Goal: Task Accomplishment & Management: Manage account settings

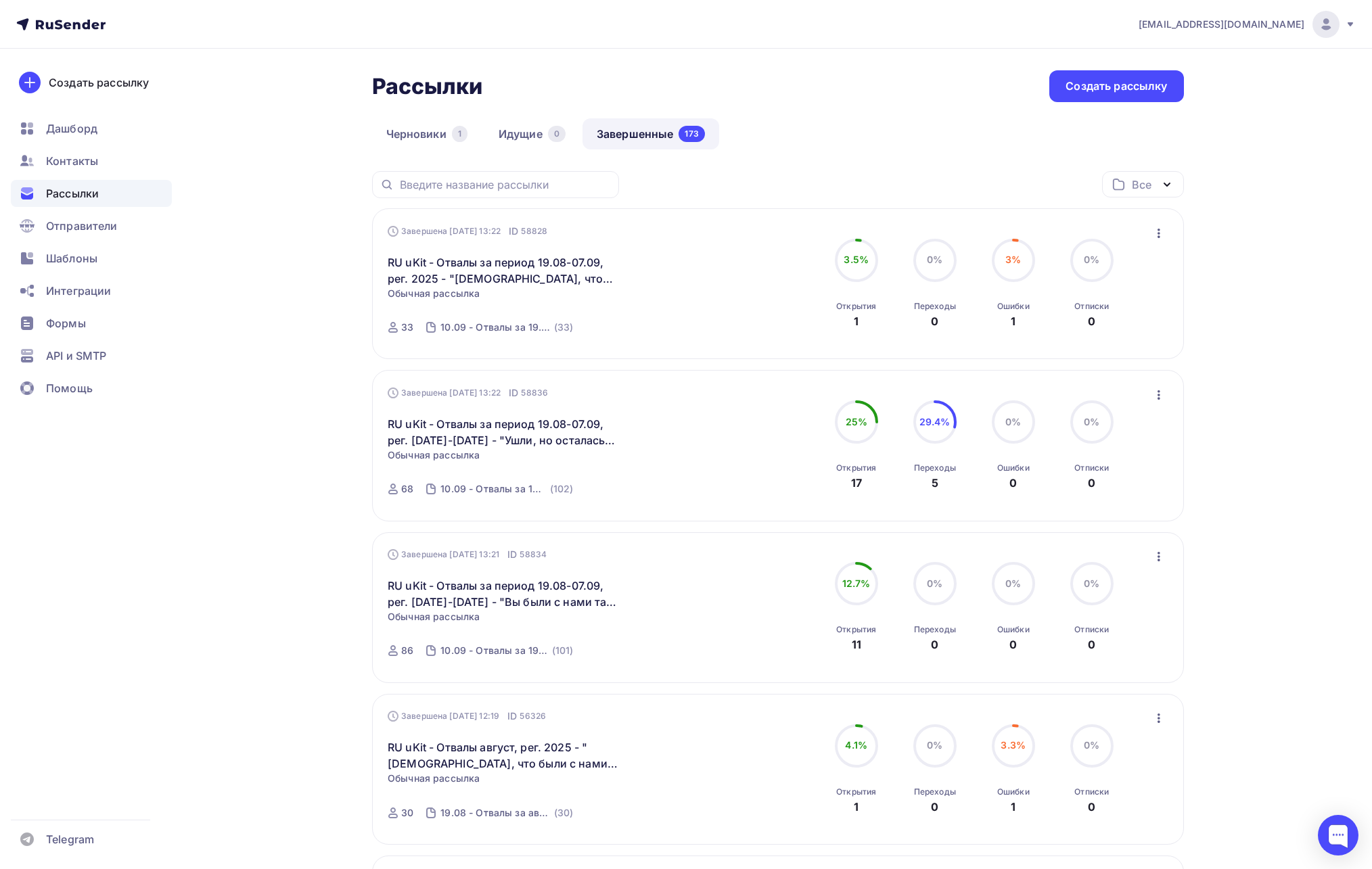
click at [1272, 19] on span "[EMAIL_ADDRESS][DOMAIN_NAME]" at bounding box center [1220, 24] width 166 height 14
click at [1186, 126] on span "Выйти" at bounding box center [1170, 123] width 35 height 16
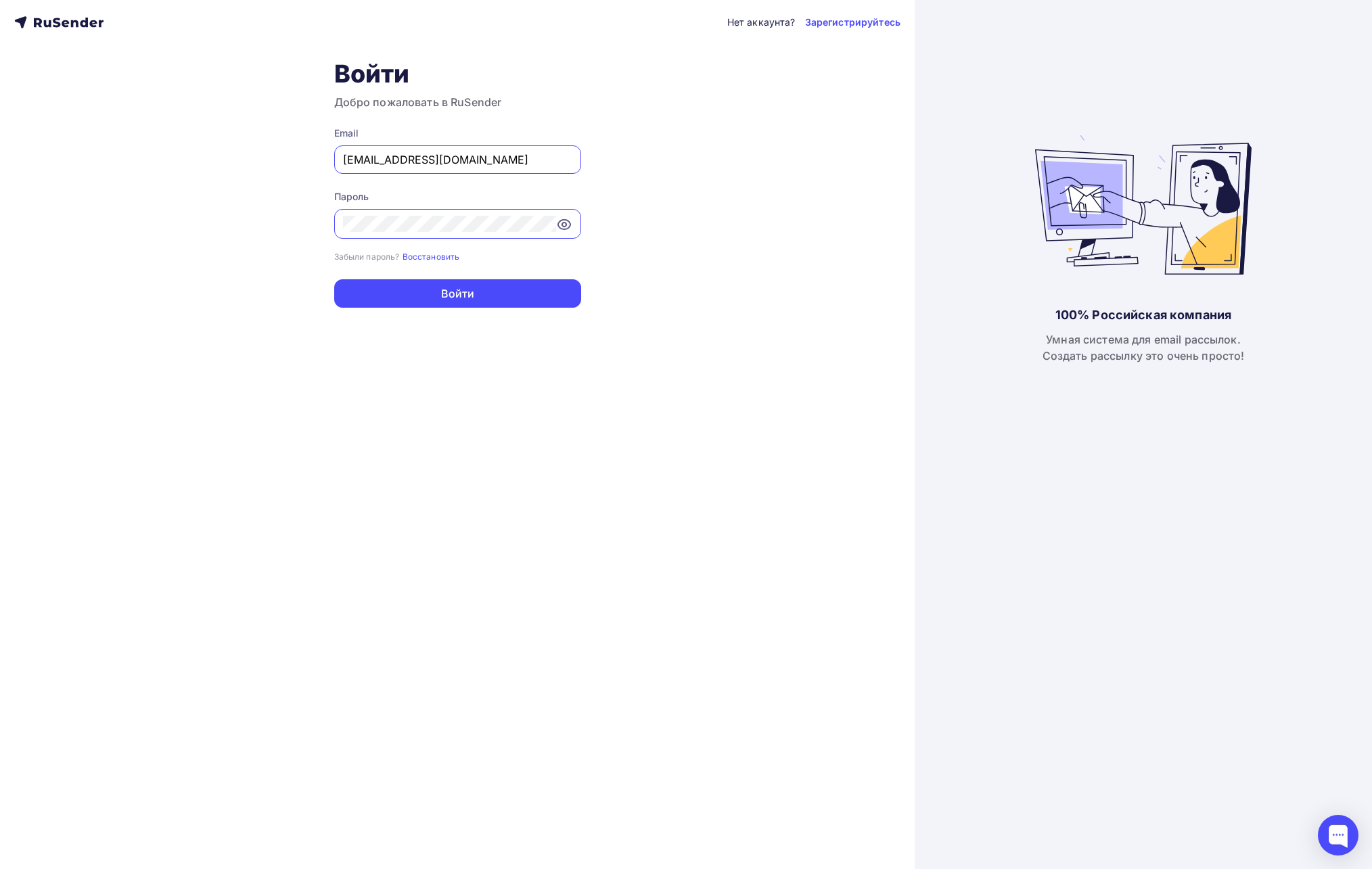
click at [488, 165] on input "[EMAIL_ADDRESS][DOMAIN_NAME]" at bounding box center [457, 160] width 230 height 16
paste input "a.[PERSON_NAME]+[DOMAIN_NAME]"
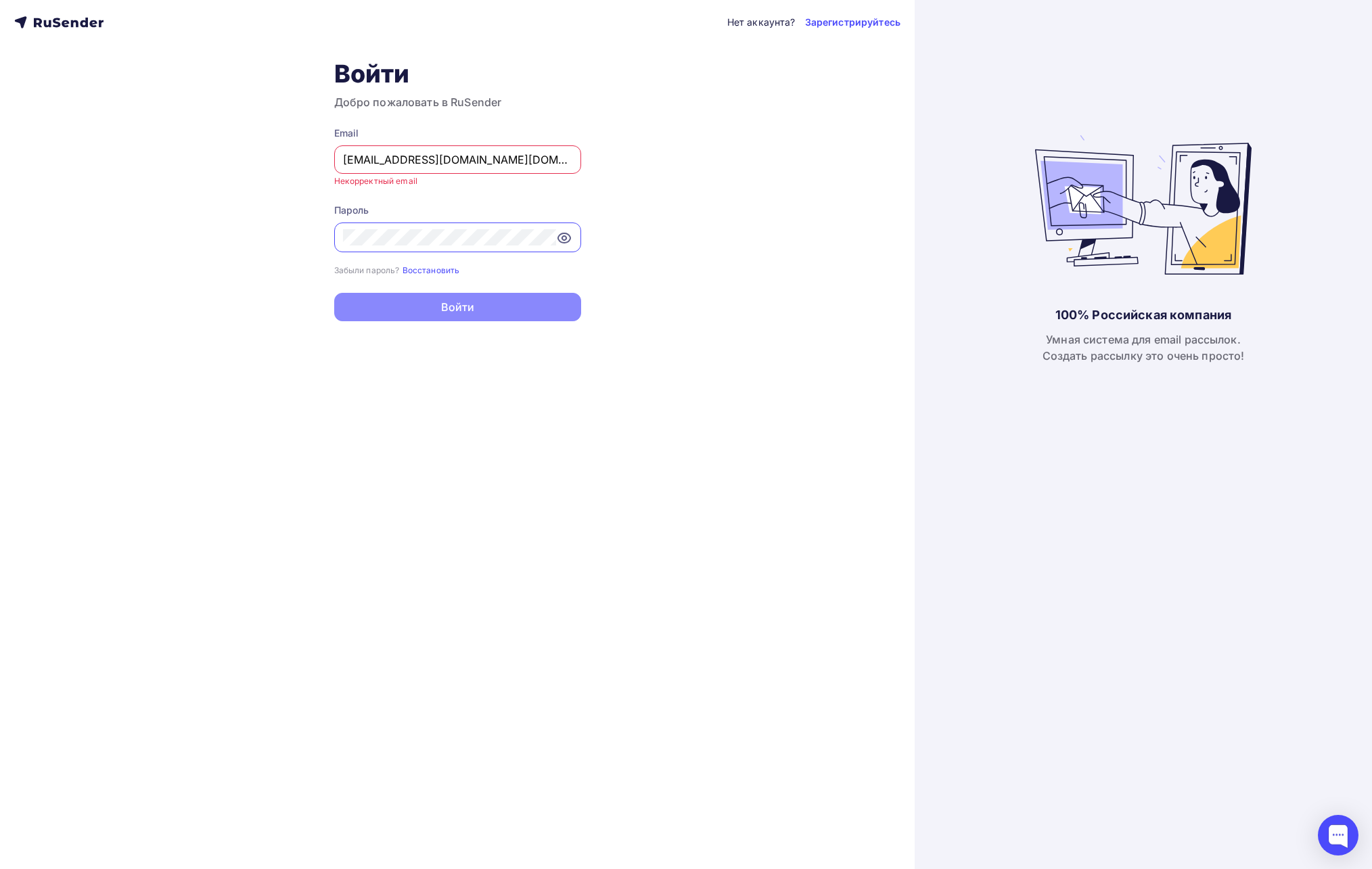
type input "[EMAIL_ADDRESS][DOMAIN_NAME][DOMAIN_NAME]"
click at [649, 143] on div "Нет аккаунта? Зарегистрируйтесь Войти Добро пожаловать в RuSender Email [EMAIL_…" at bounding box center [457, 434] width 915 height 869
click at [532, 160] on input "[EMAIL_ADDRESS][DOMAIN_NAME][DOMAIN_NAME]" at bounding box center [457, 160] width 230 height 16
click at [883, 152] on div "Нет аккаунта? Зарегистрируйтесь Войти Добро пожаловать в RuSender Email [EMAIL_…" at bounding box center [457, 434] width 915 height 869
click at [563, 162] on input "[EMAIL_ADDRESS][DOMAIN_NAME][DOMAIN_NAME]" at bounding box center [457, 160] width 230 height 16
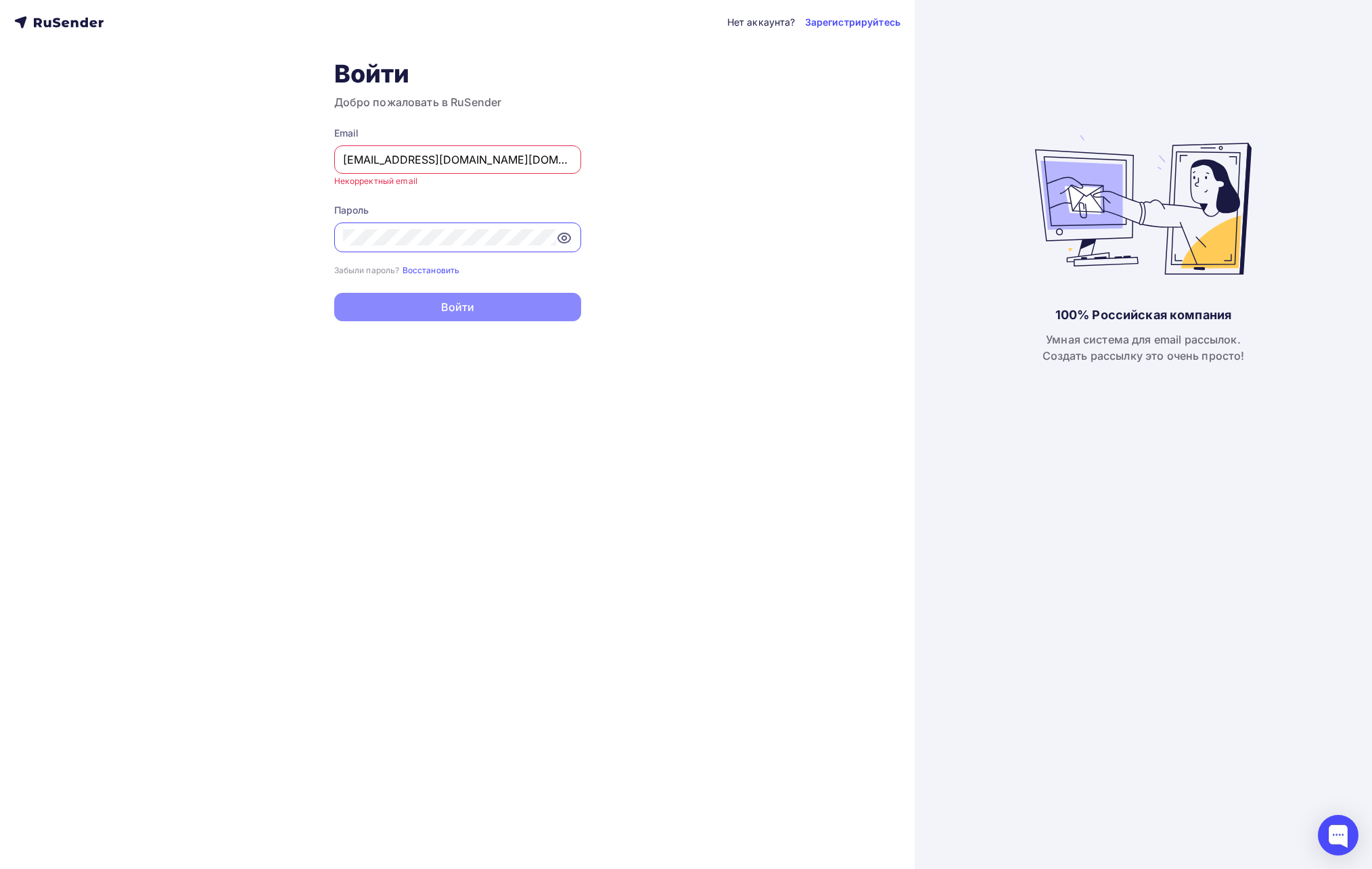
click at [488, 158] on input "[EMAIL_ADDRESS][DOMAIN_NAME][DOMAIN_NAME]" at bounding box center [457, 160] width 230 height 16
drag, startPoint x: 536, startPoint y: 162, endPoint x: 309, endPoint y: 158, distance: 227.0
click at [309, 158] on div "Нет аккаунта? Зарегистрируйтесь Войти Добро пожаловать в RuSender Email [EMAIL_…" at bounding box center [457, 434] width 915 height 869
drag, startPoint x: 1109, startPoint y: 83, endPoint x: 1246, endPoint y: 2, distance: 159.2
click at [1111, 83] on div "100% Российская компания Умная система для email рассылок. Создать рассылку это…" at bounding box center [1142, 434] width 217 height 869
